Goal: Information Seeking & Learning: Learn about a topic

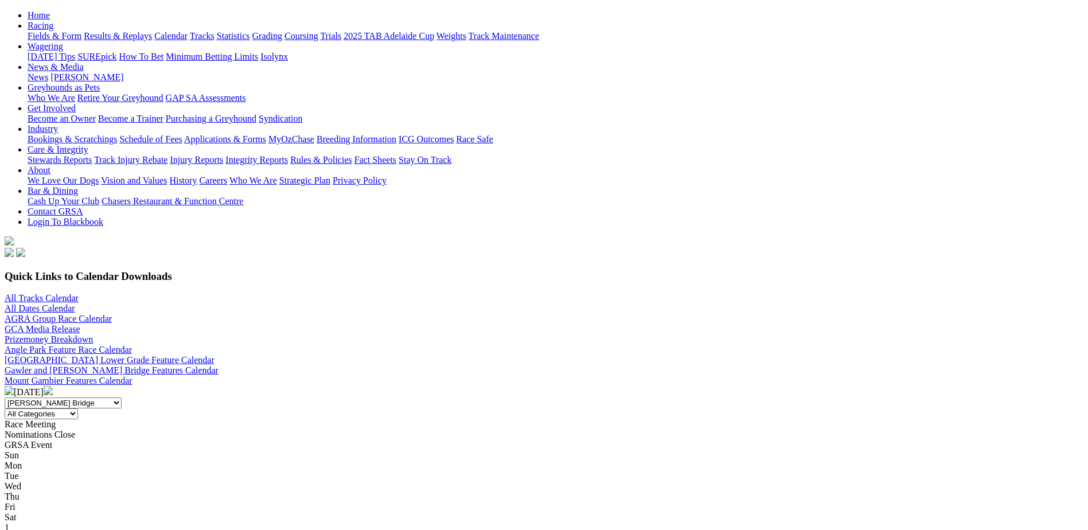
scroll to position [172, 0]
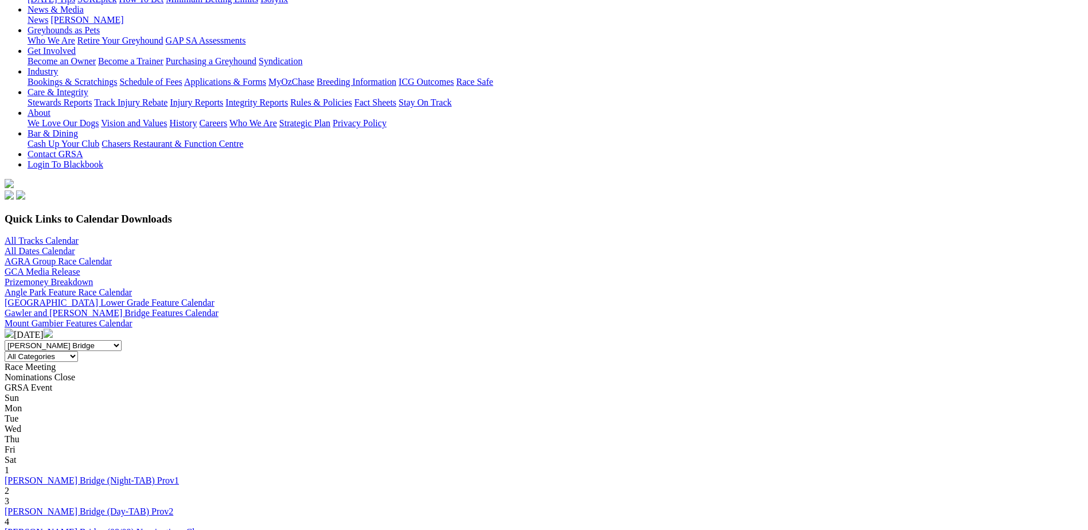
click at [53, 329] on img at bounding box center [48, 333] width 9 height 9
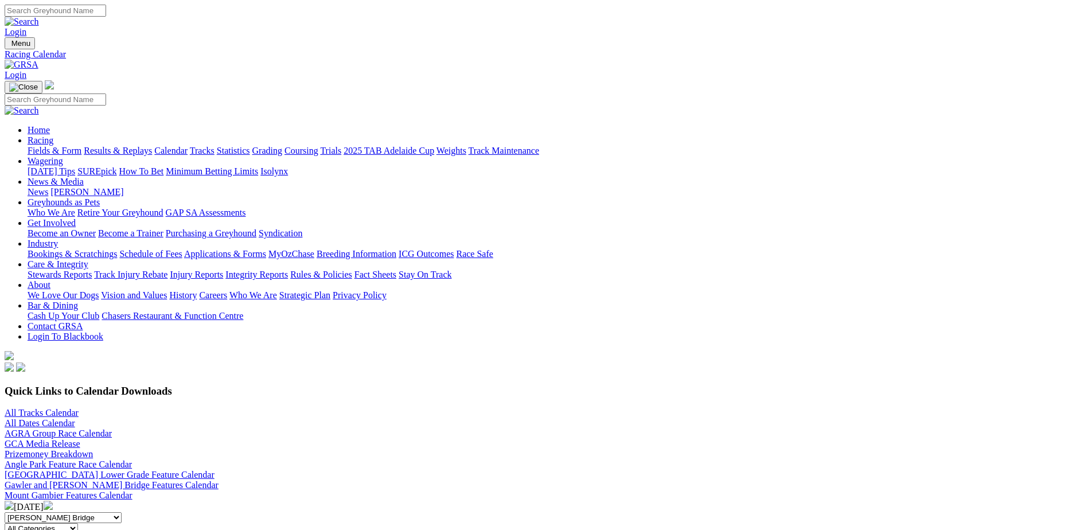
click at [53, 501] on img at bounding box center [48, 505] width 9 height 9
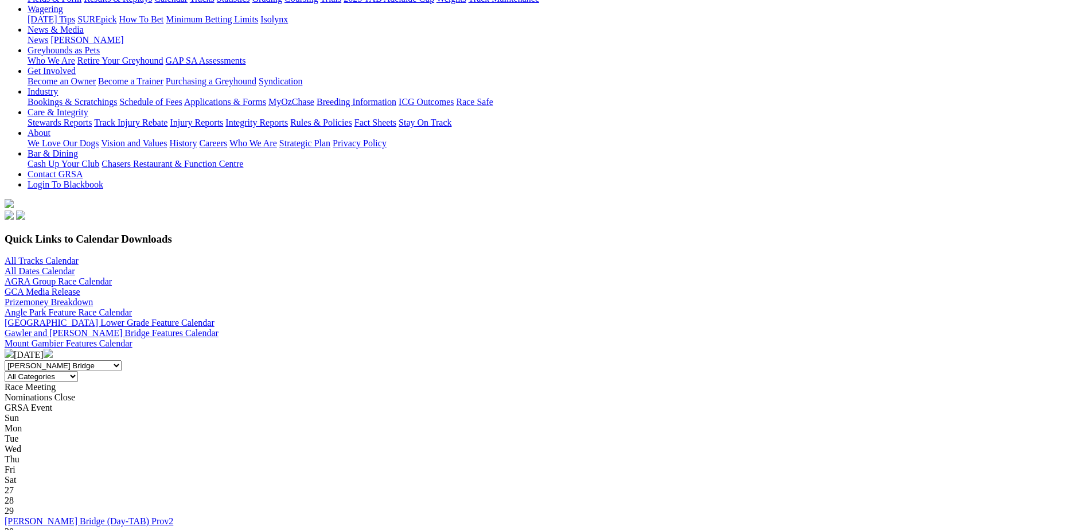
scroll to position [172, 0]
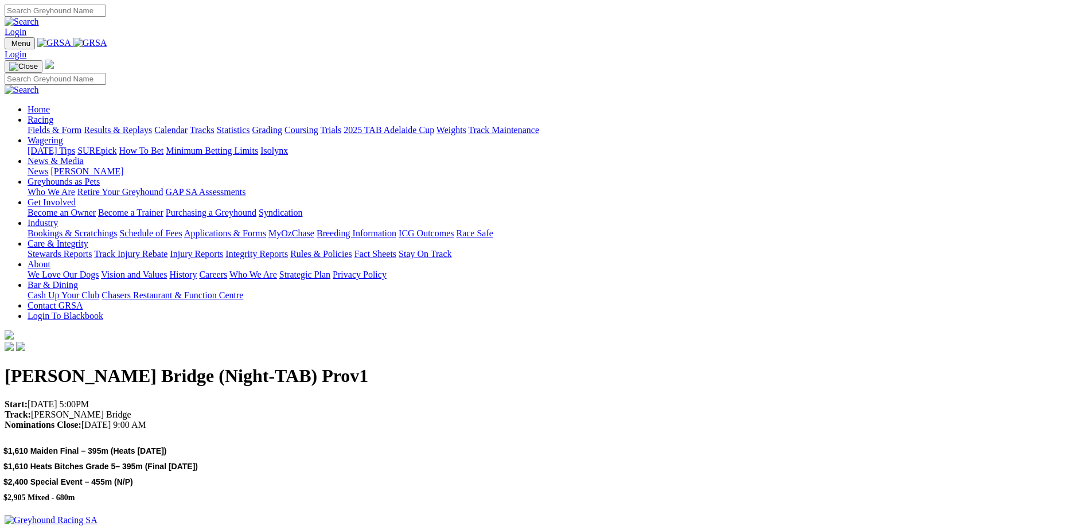
click at [775, 442] on h2 "$1,610 Maiden Final – 395m (Heats Friday 25/10/24) $1,610 Heats Bitches Grade 5…" at bounding box center [543, 473] width 1081 height 62
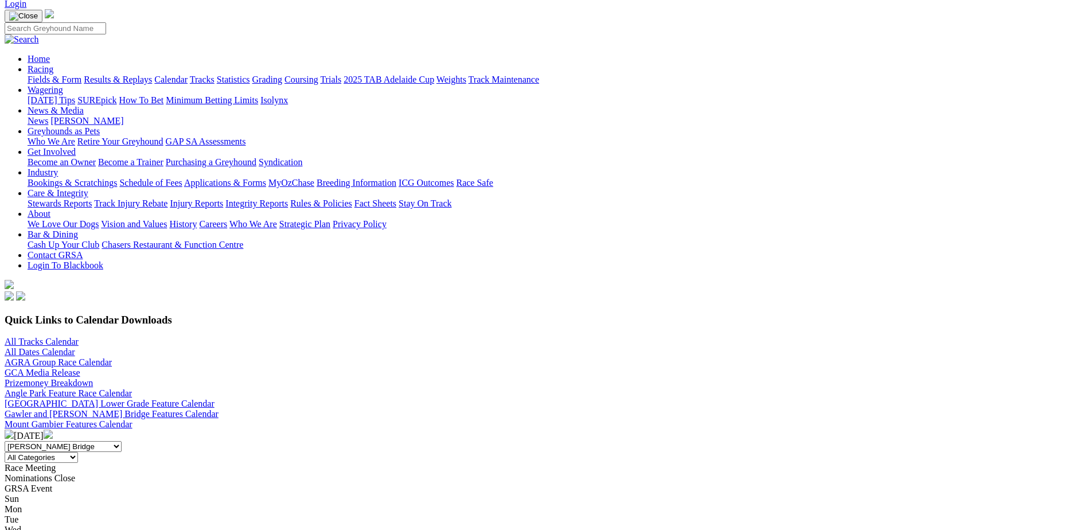
scroll to position [172, 0]
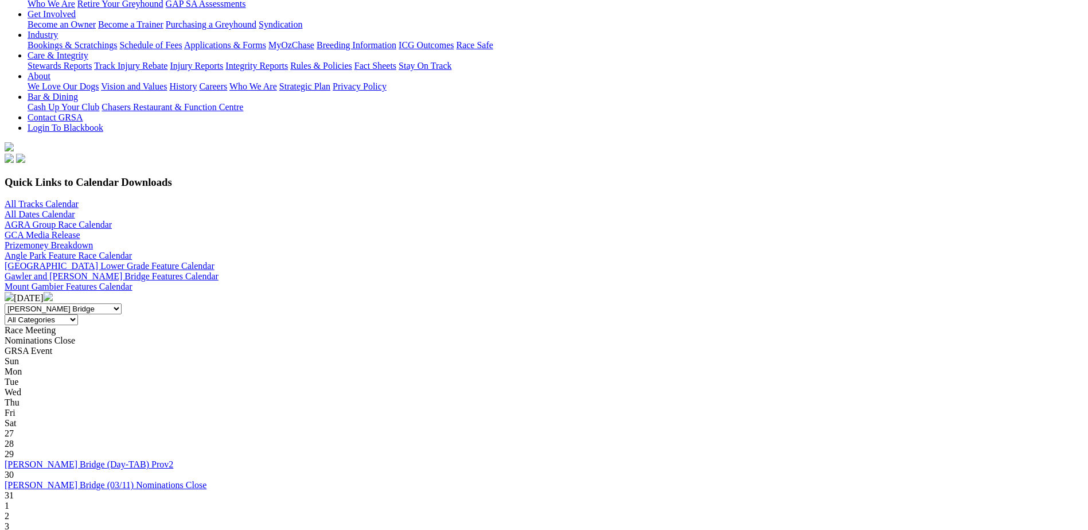
scroll to position [229, 0]
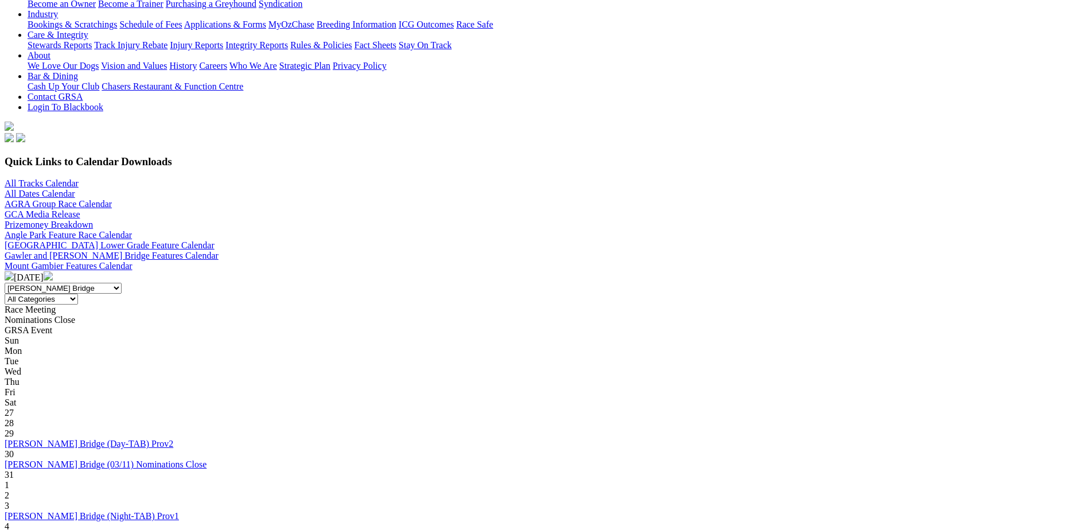
click at [122, 283] on select "All SA Tracks Angle Park Gawler Mount Gambier Murray Bridge Virginia GOTBA Cour…" at bounding box center [63, 288] width 117 height 11
select select "3"
click at [122, 283] on select "All SA Tracks Angle Park Gawler Mount Gambier Murray Bridge Virginia GOTBA Cour…" at bounding box center [63, 288] width 117 height 11
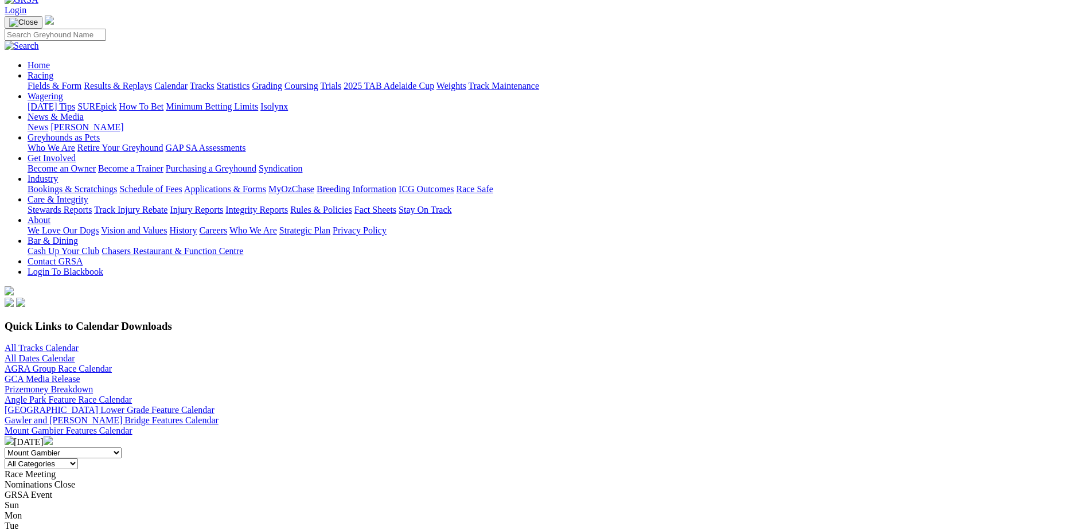
scroll to position [172, 0]
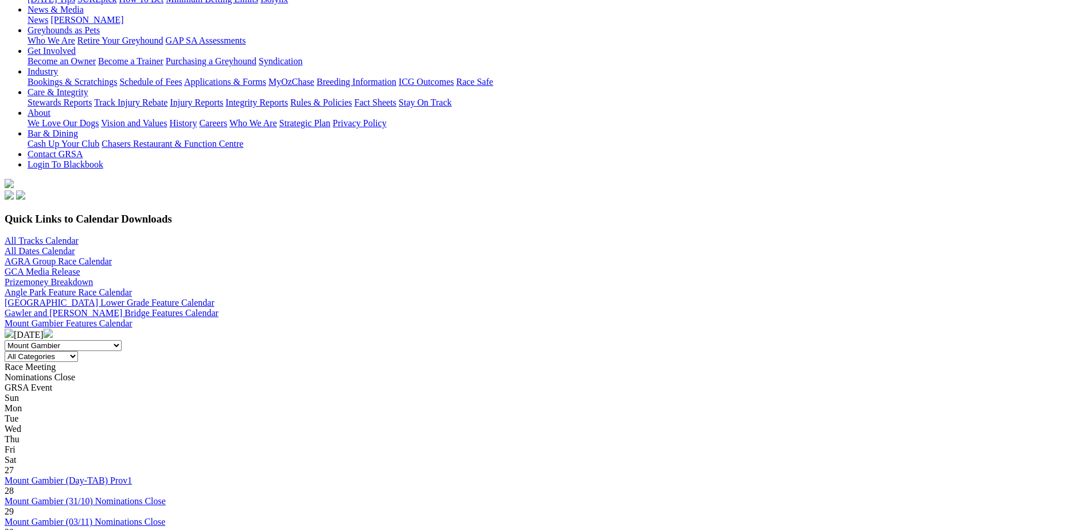
click at [122, 340] on select "All SA Tracks Angle Park Gawler Mount Gambier Murray Bridge Virginia GOTBA Cour…" at bounding box center [63, 345] width 117 height 11
select select
click at [122, 340] on select "All SA Tracks Angle Park Gawler Mount Gambier Murray Bridge Virginia GOTBA Cour…" at bounding box center [63, 345] width 117 height 11
